Goal: Check status: Check status

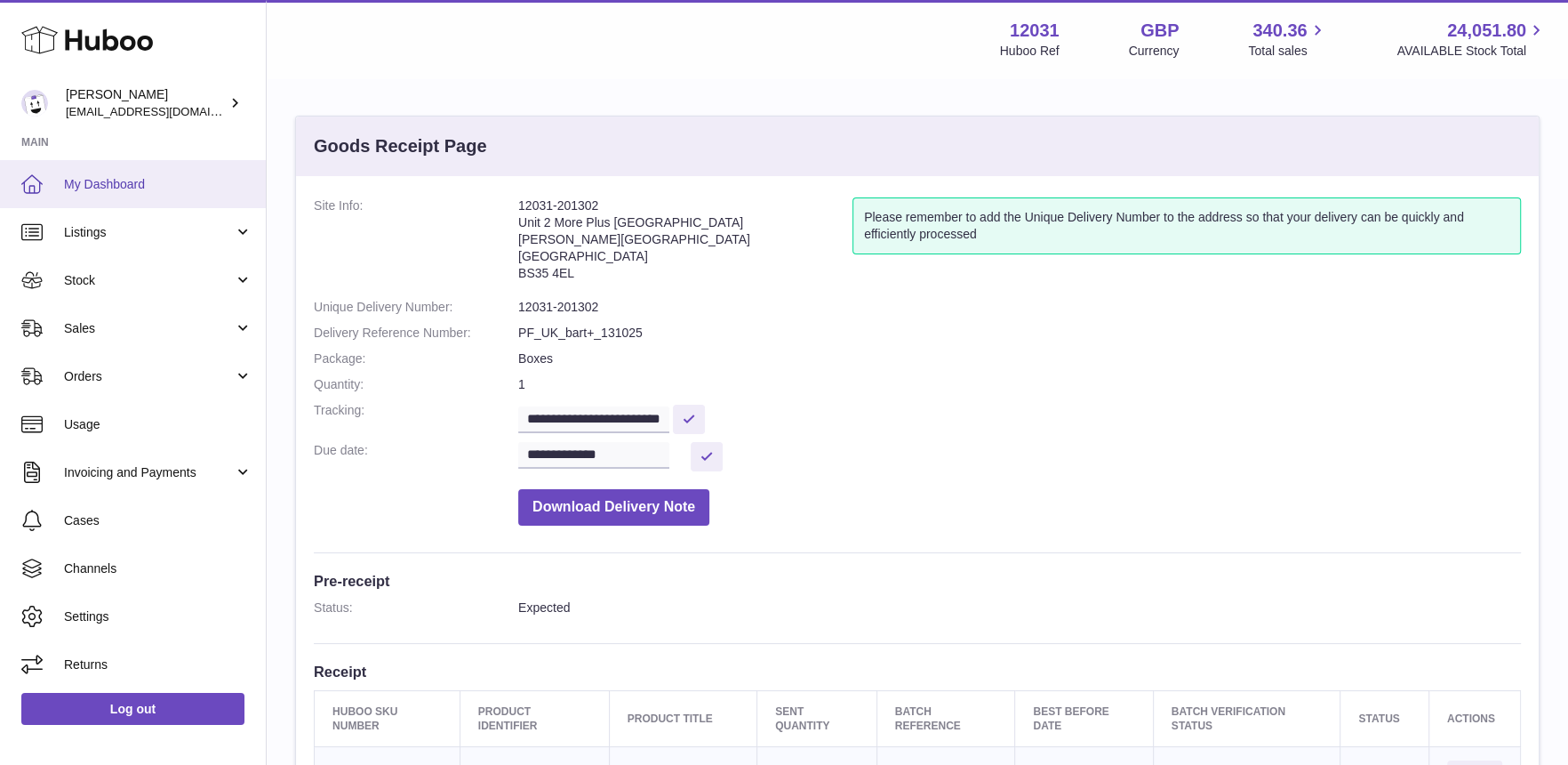
click at [123, 167] on link "My Dashboard" at bounding box center [133, 184] width 265 height 48
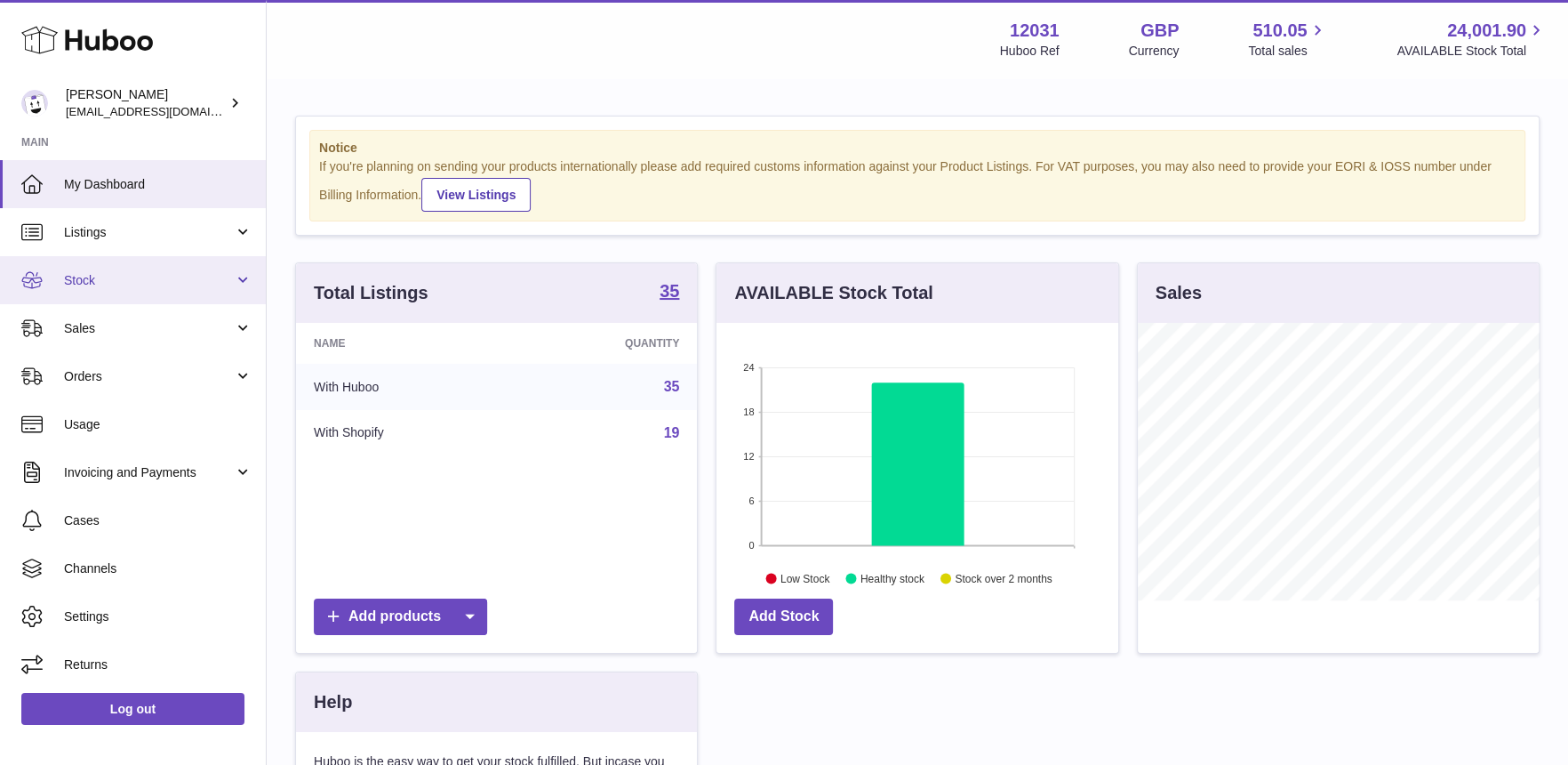
scroll to position [277, 401]
click at [127, 276] on span "Stock" at bounding box center [149, 281] width 170 height 17
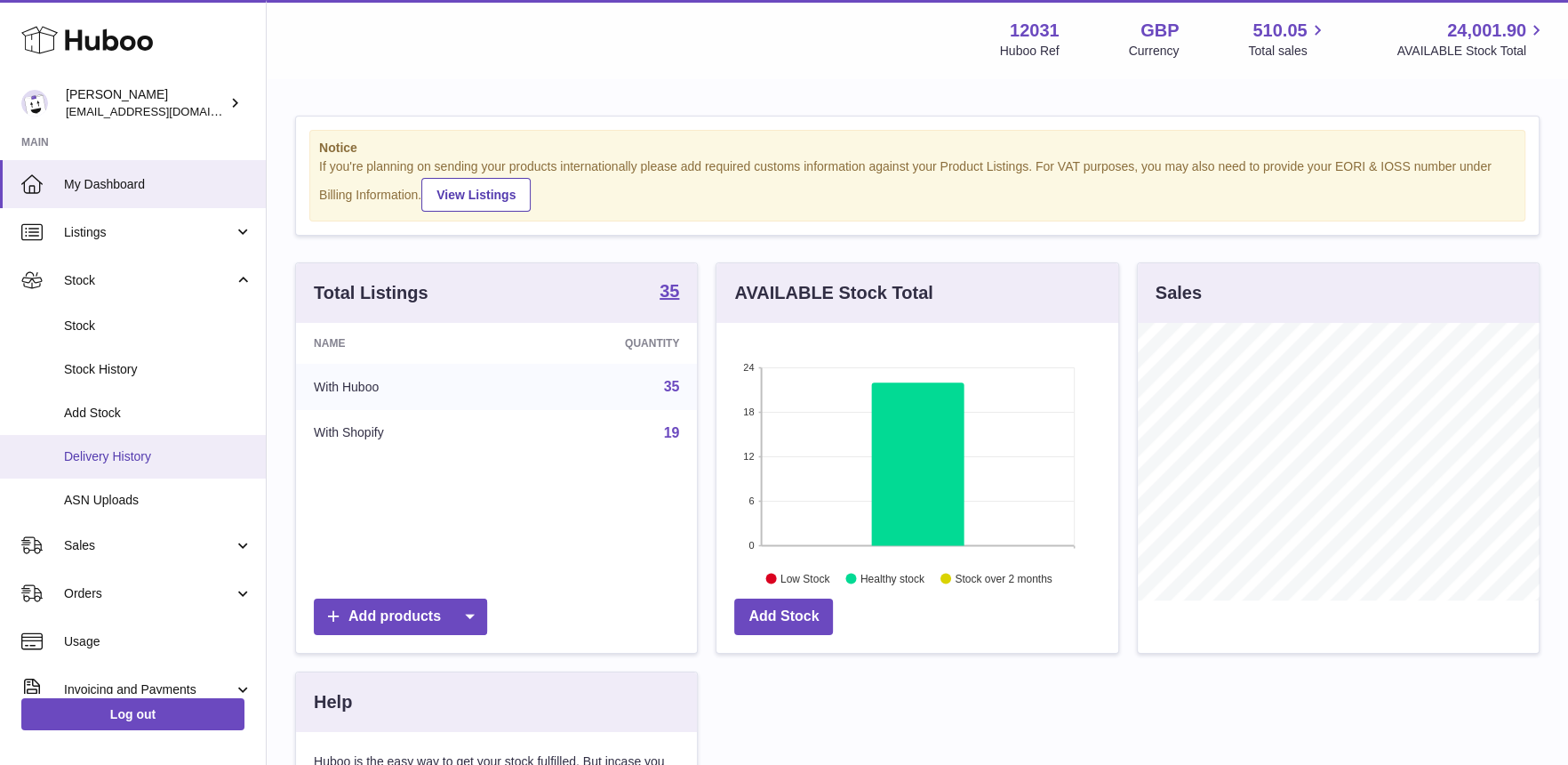
click at [102, 443] on link "Delivery History" at bounding box center [133, 456] width 265 height 44
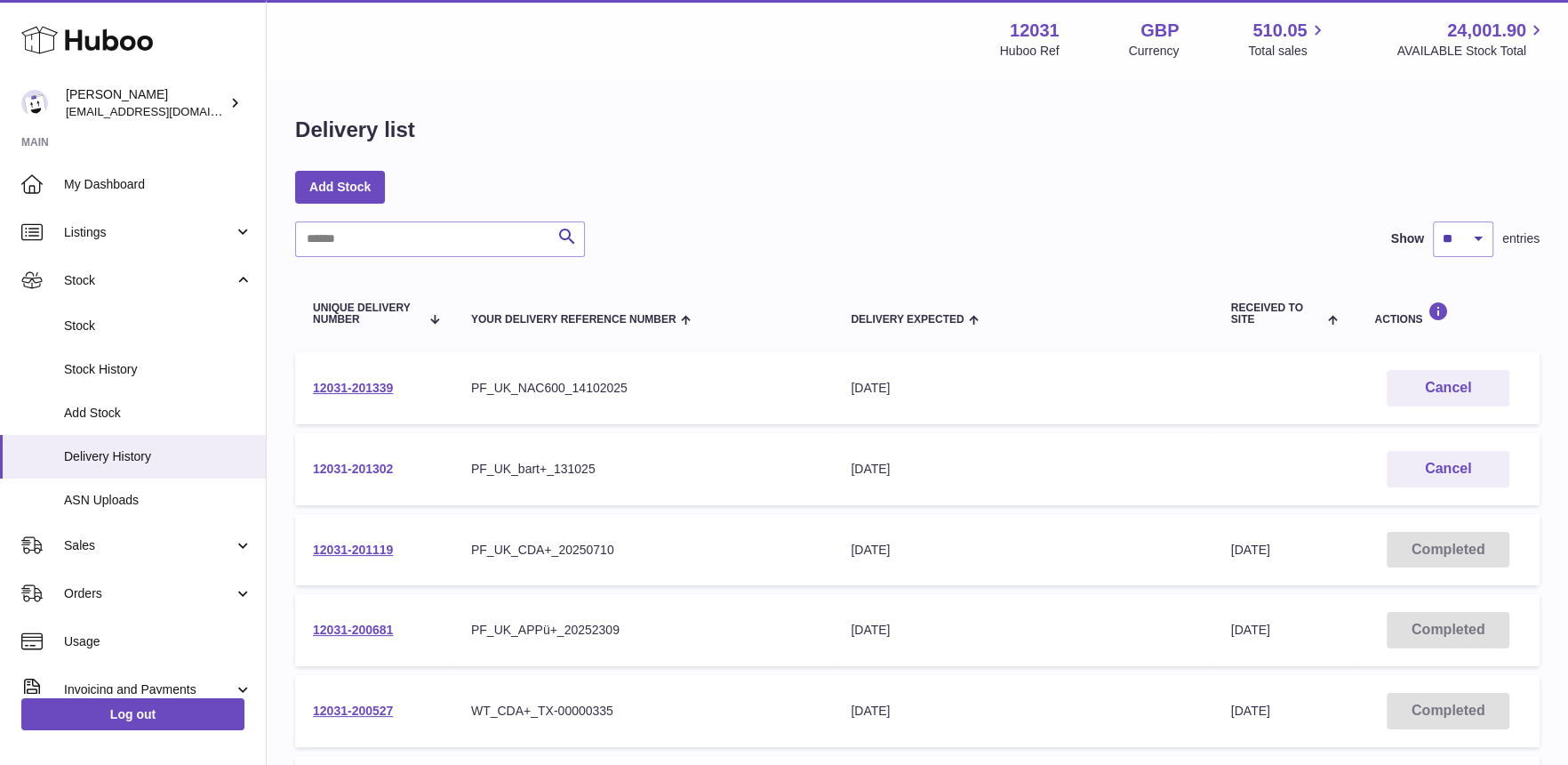
click at [385, 467] on link "12031-201302" at bounding box center [352, 468] width 80 height 14
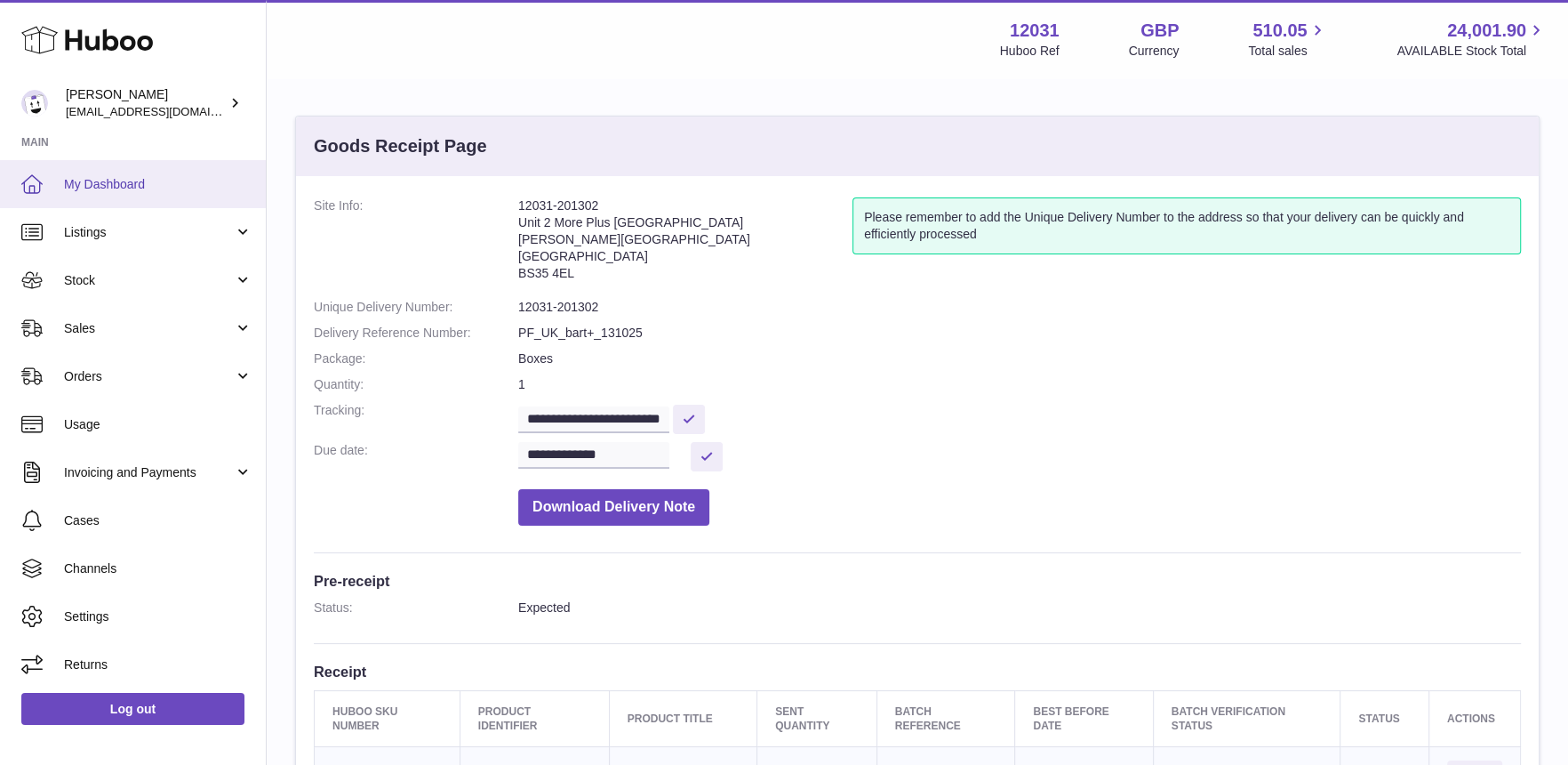
click at [141, 183] on span "My Dashboard" at bounding box center [158, 184] width 189 height 17
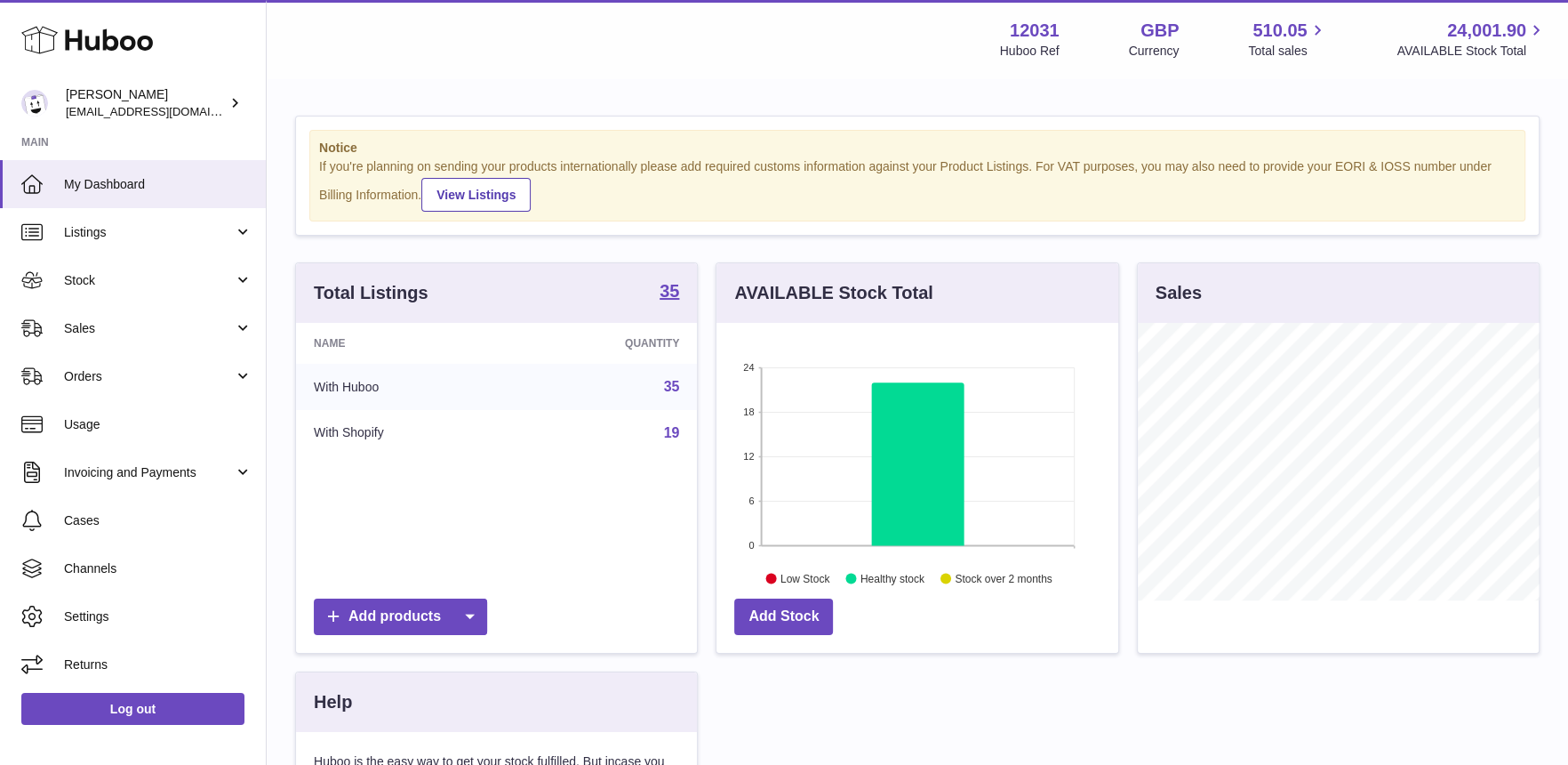
scroll to position [277, 401]
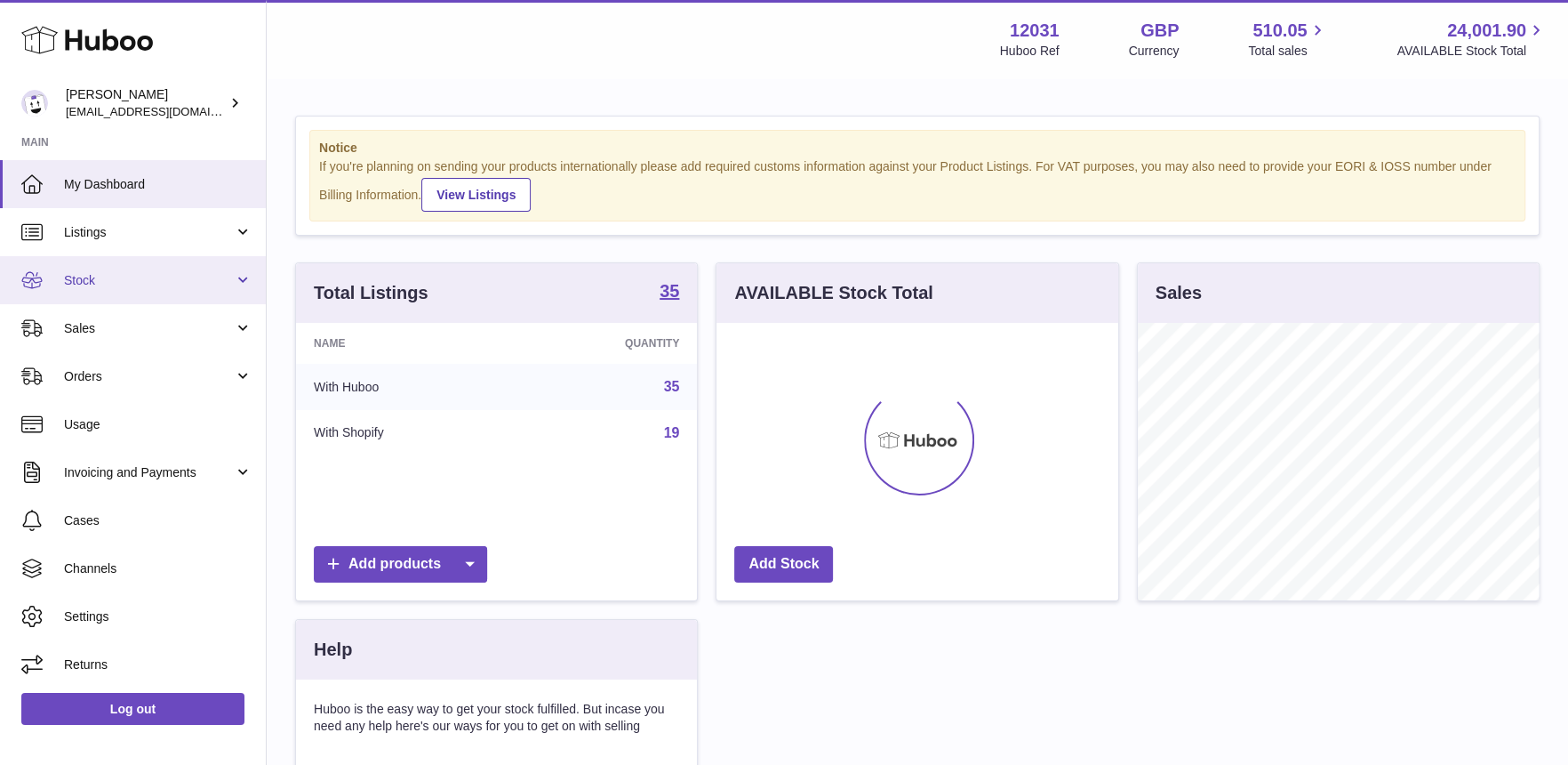
click at [79, 281] on span "Stock" at bounding box center [149, 281] width 170 height 17
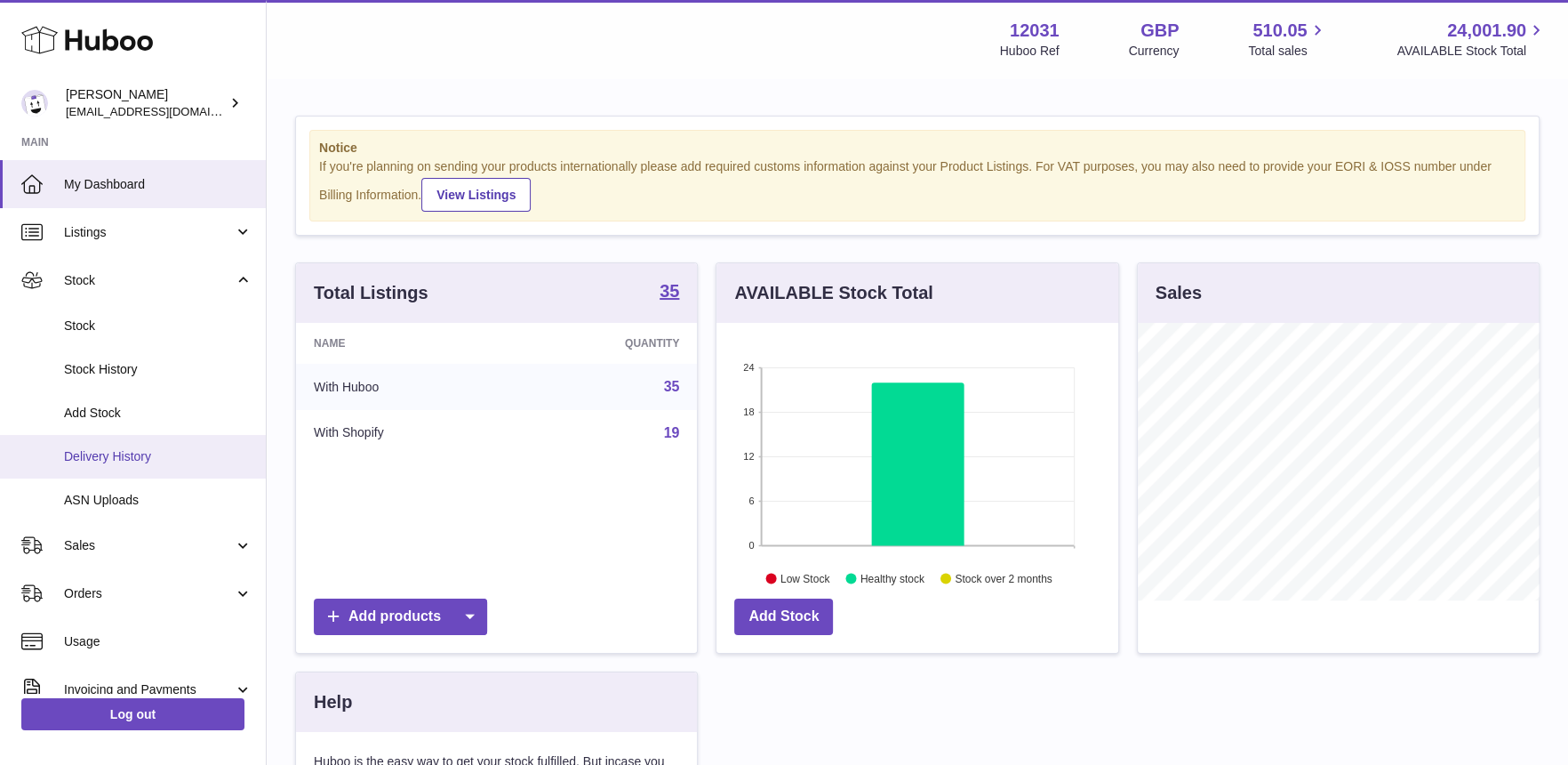
click at [110, 468] on link "Delivery History" at bounding box center [133, 456] width 265 height 44
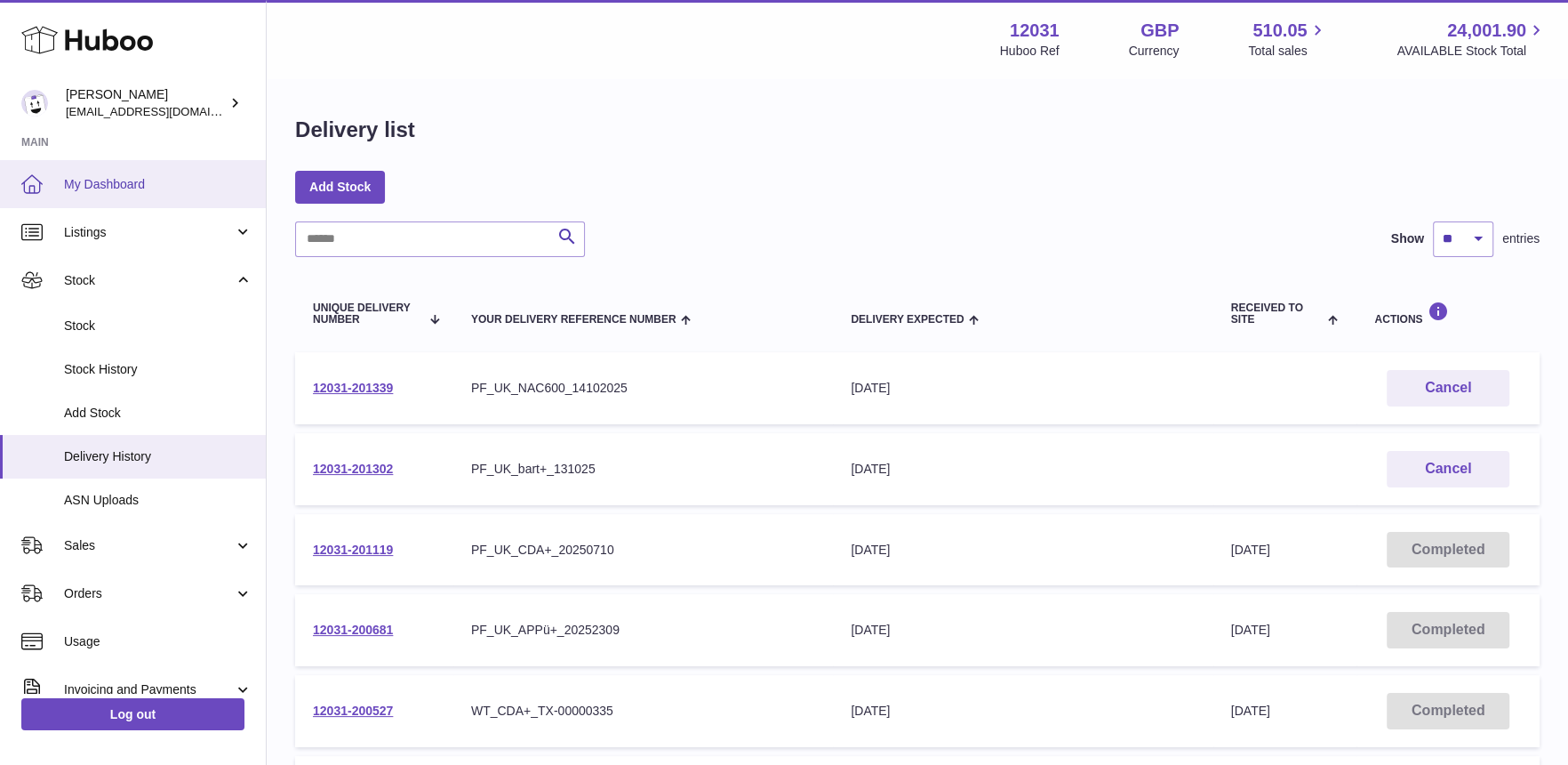
click at [81, 173] on link "My Dashboard" at bounding box center [133, 184] width 265 height 48
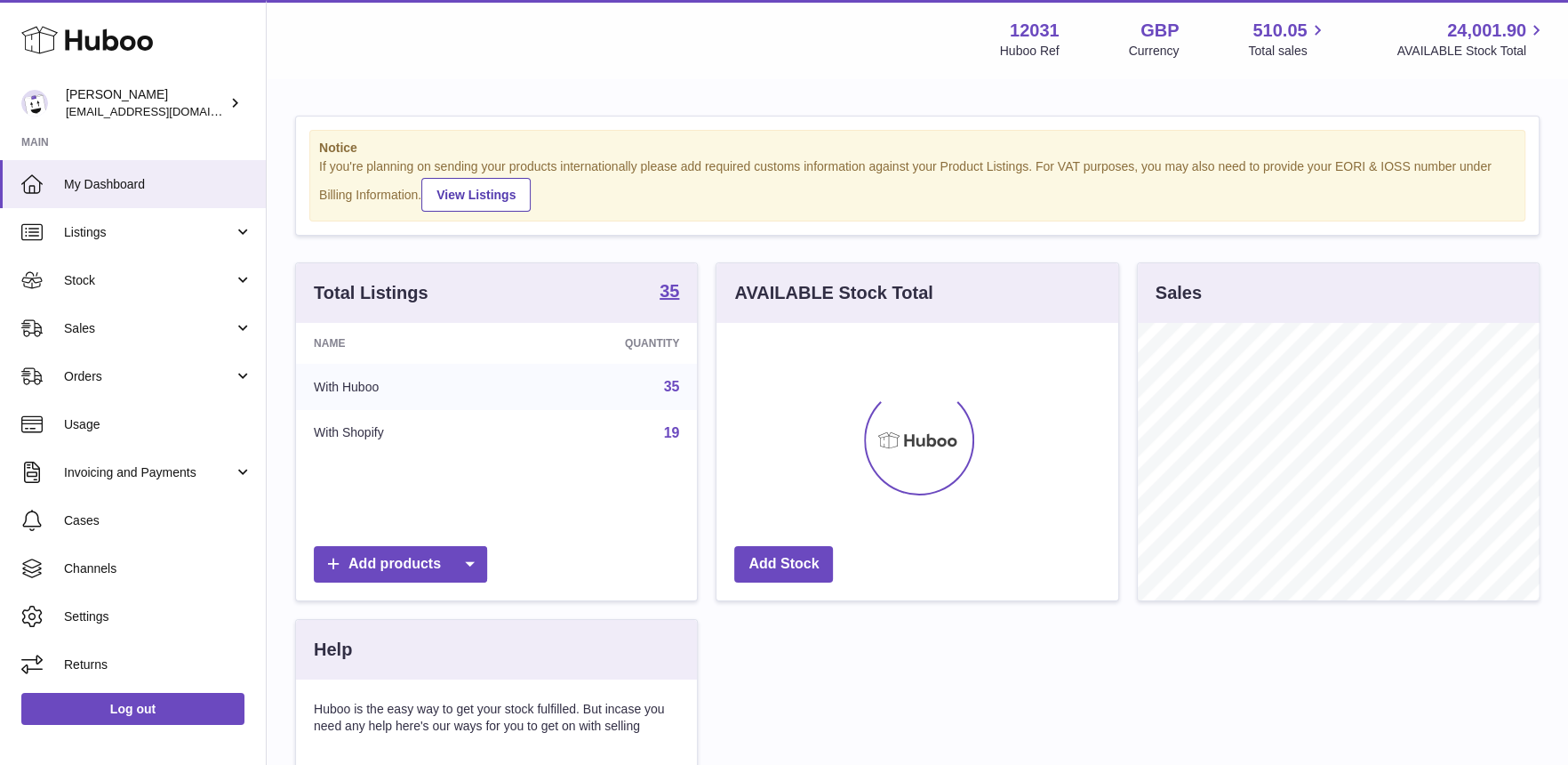
scroll to position [277, 401]
